Goal: Task Accomplishment & Management: Use online tool/utility

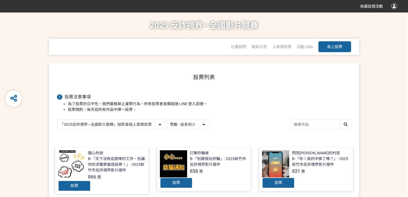
select select "vote"
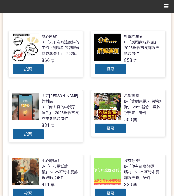
scroll to position [134, 0]
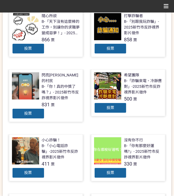
click at [118, 168] on div "投票" at bounding box center [110, 173] width 33 height 11
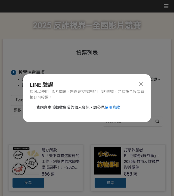
scroll to position [0, 0]
click at [76, 108] on span "我同意本活動收集我的個人資訊，請參見 使用條款" at bounding box center [78, 108] width 84 height 6
click at [33, 108] on input "我同意本活動收集我的個人資訊，請參見 使用條款" at bounding box center [32, 108] width 4 height 4
checkbox input "false"
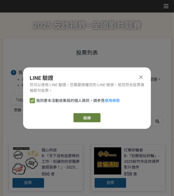
click at [100, 118] on link "繼續" at bounding box center [87, 117] width 27 height 9
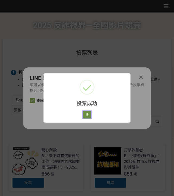
click at [91, 115] on button "好" at bounding box center [87, 115] width 9 height 8
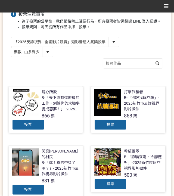
scroll to position [58, 0]
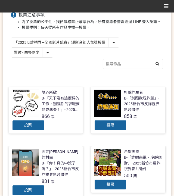
click at [59, 39] on select "「2025反詐視界—全國影片競賽」短影音組人氣獎投票 「2025反詐視界—全國影片競賽」短片組人氣獎投票" at bounding box center [65, 43] width 108 height 10
select select "13146"
click at [11, 38] on select "「2025反詐視界—全國影片競賽」短影音組人氣獎投票 「2025反詐視界—全國影片競賽」短片組人氣獎投票" at bounding box center [65, 43] width 108 height 10
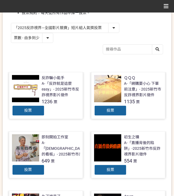
scroll to position [72, 0]
click at [24, 109] on div "投票" at bounding box center [28, 110] width 33 height 11
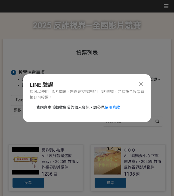
scroll to position [0, 0]
click at [79, 106] on span "我同意本活動收集我的個人資訊，請參見 使用條款" at bounding box center [78, 108] width 84 height 6
click at [33, 106] on input "我同意本活動收集我的個人資訊，請參見 使用條款" at bounding box center [32, 108] width 4 height 4
checkbox input "false"
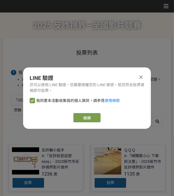
click at [93, 113] on div "LINE 驗證 您可以使用 LINE 驗證，您需要授權您的 LINE 帳號，若您符合投票資格即可投票。 我同意本活動收集我的個人資訊，請參見 使用條款 繼續" at bounding box center [87, 99] width 128 height 62
click at [93, 115] on link "繼續" at bounding box center [87, 117] width 27 height 9
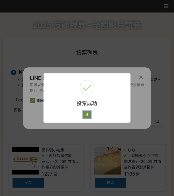
click at [88, 114] on button "好" at bounding box center [87, 115] width 9 height 8
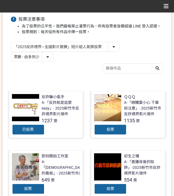
scroll to position [62, 0]
